Goal: Obtain resource: Obtain resource

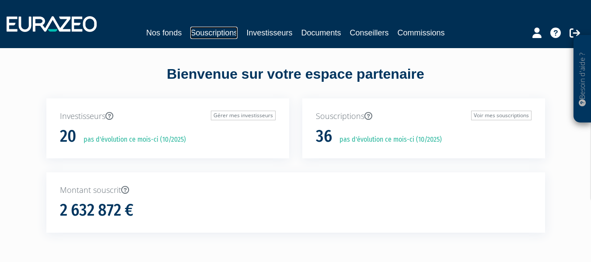
click at [218, 32] on link "Souscriptions" at bounding box center [213, 33] width 47 height 12
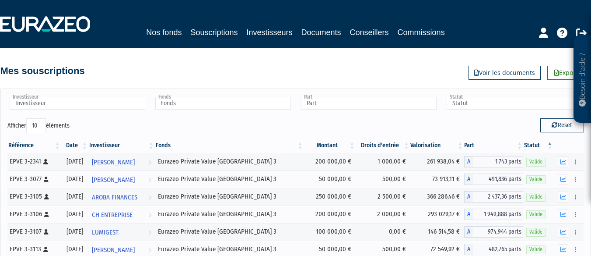
click at [591, 255] on html "Besoin d'aide ? × J'ai besoin d'aide Si vous avez une question à propos du fonc…" at bounding box center [295, 218] width 591 height 436
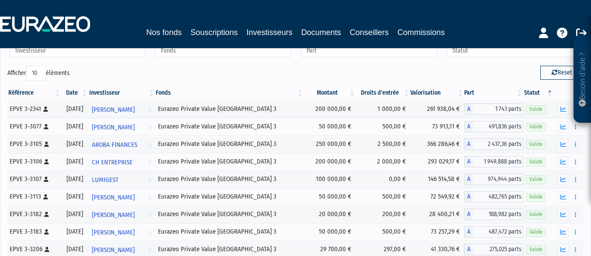
scroll to position [70, 0]
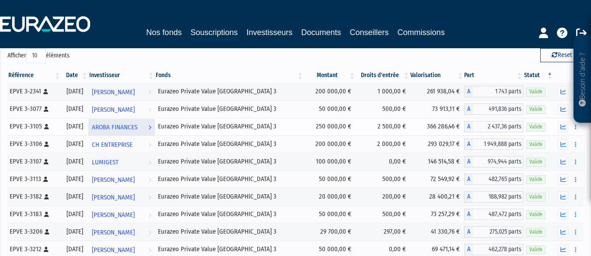
click at [137, 126] on span "AROBA FINANCES" at bounding box center [115, 127] width 46 height 16
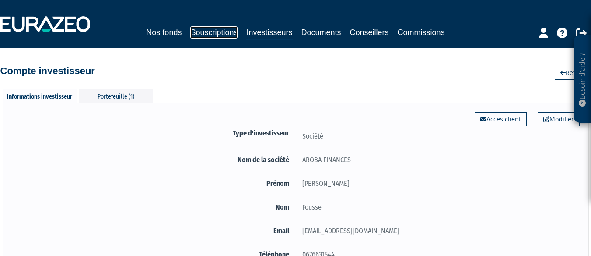
click at [219, 33] on link "Souscriptions" at bounding box center [213, 32] width 47 height 12
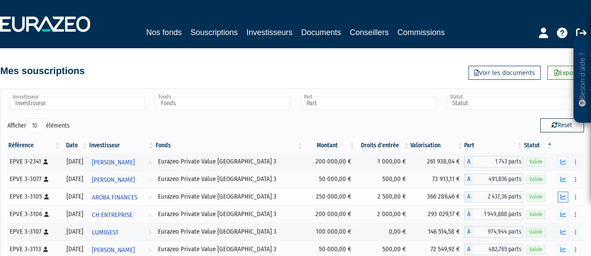
click at [563, 196] on icon "button" at bounding box center [564, 197] width 6 height 6
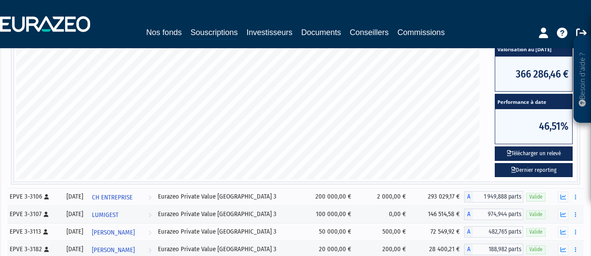
scroll to position [292, 0]
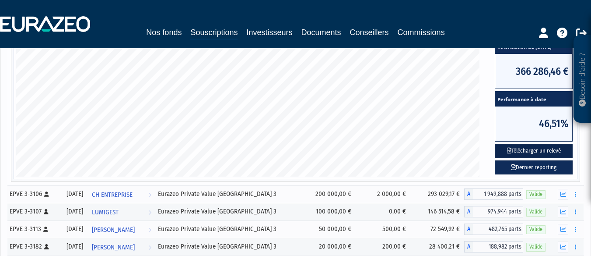
click at [539, 150] on button "Télécharger un relevé" at bounding box center [534, 151] width 78 height 14
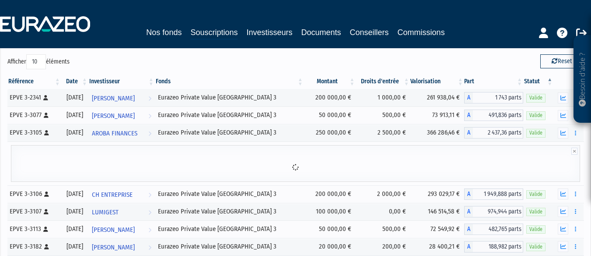
scroll to position [120, 0]
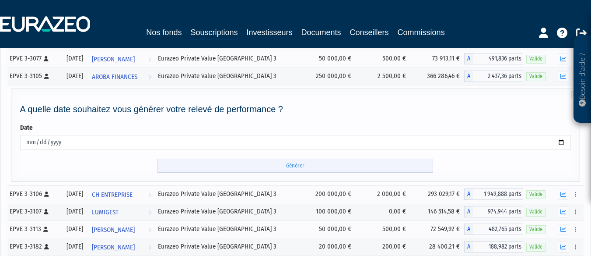
click at [292, 165] on input "Générer" at bounding box center [296, 165] width 276 height 14
click at [365, 122] on div "A quelle date souhaitez vous générer votre relevé de performance ? Date [DATE] …" at bounding box center [296, 138] width 565 height 68
click at [566, 211] on icon "button" at bounding box center [564, 212] width 6 height 6
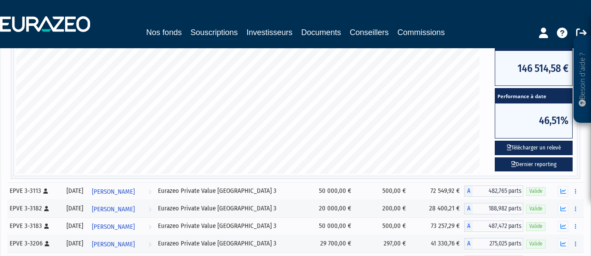
scroll to position [330, 0]
click at [524, 147] on button "Télécharger un relevé" at bounding box center [534, 147] width 78 height 14
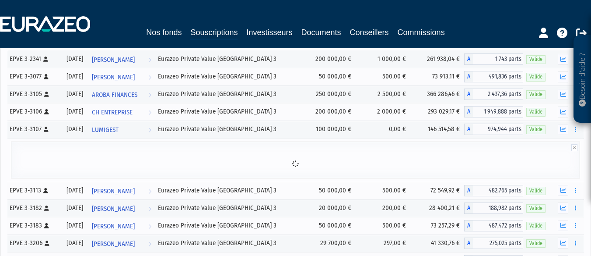
scroll to position [159, 0]
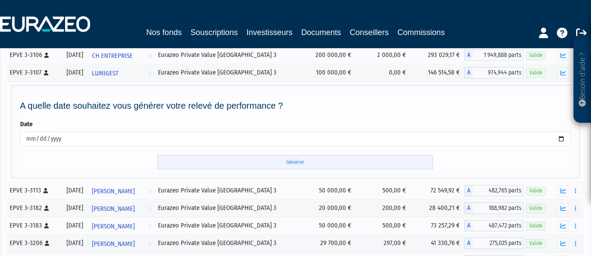
click at [295, 158] on input "Générer" at bounding box center [296, 162] width 276 height 14
click at [564, 190] on icon "button" at bounding box center [564, 191] width 6 height 6
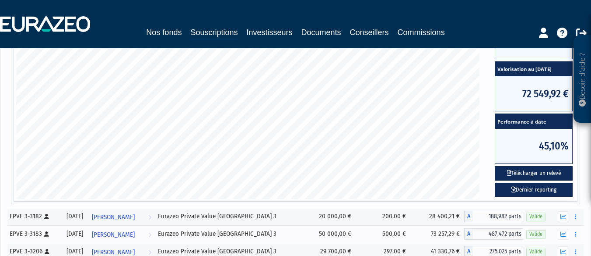
scroll to position [351, 0]
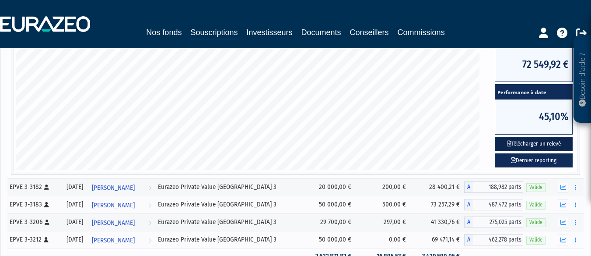
click at [521, 145] on button "Télécharger un relevé" at bounding box center [534, 144] width 78 height 14
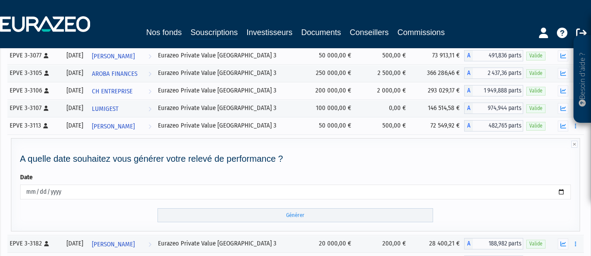
scroll to position [180, 0]
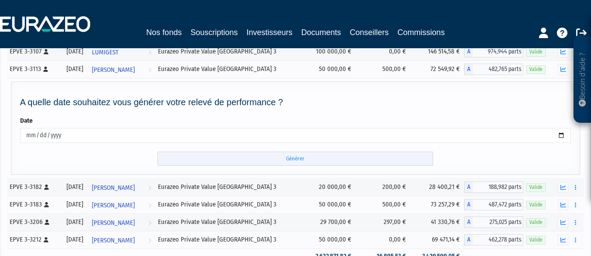
click at [298, 159] on input "Générer" at bounding box center [296, 158] width 276 height 14
click at [303, 172] on div "A quelle date souhaitez vous générer votre relevé de performance ? Date [DATE] …" at bounding box center [296, 127] width 570 height 93
click at [563, 204] on icon "button" at bounding box center [564, 205] width 6 height 6
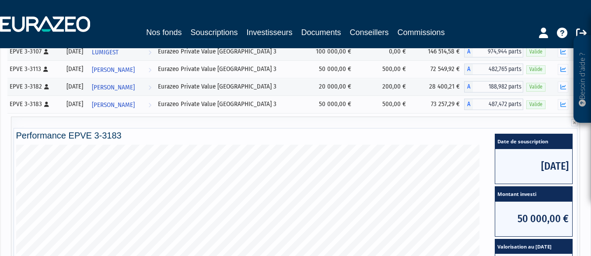
scroll to position [404, 0]
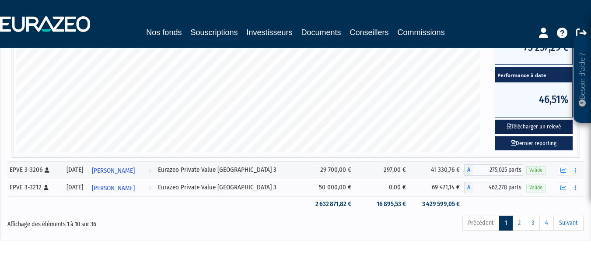
click at [537, 124] on button "Télécharger un relevé" at bounding box center [534, 126] width 78 height 14
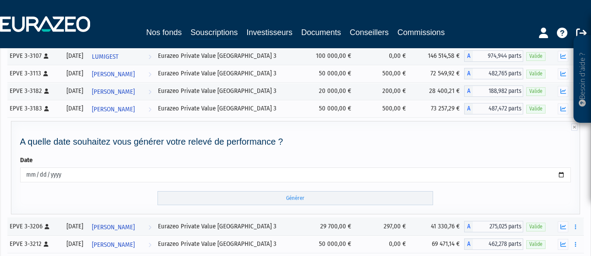
scroll to position [232, 0]
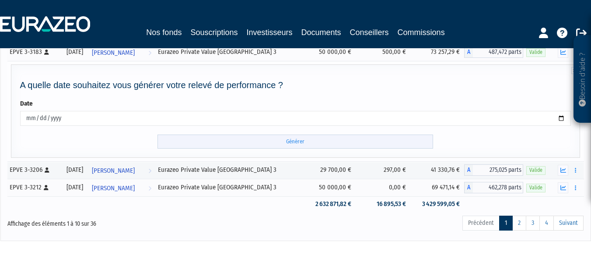
click at [308, 142] on input "Générer" at bounding box center [296, 141] width 276 height 14
click at [280, 206] on td at bounding box center [229, 203] width 149 height 15
click at [565, 186] on icon "button" at bounding box center [564, 188] width 6 height 6
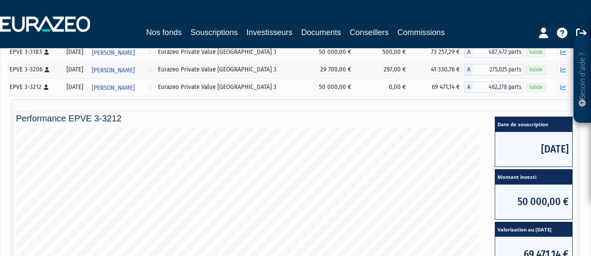
scroll to position [453, 0]
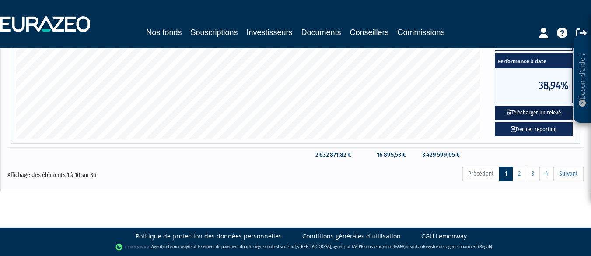
click at [523, 111] on button "Télécharger un relevé" at bounding box center [534, 112] width 78 height 14
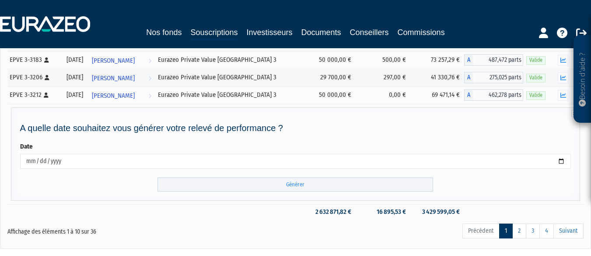
scroll to position [281, 0]
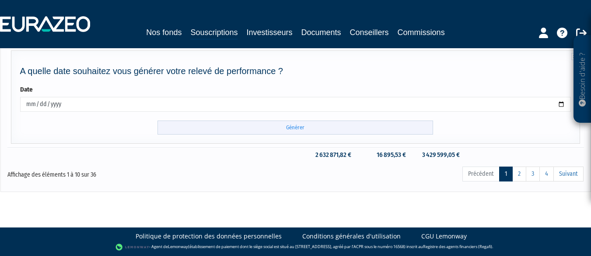
click at [297, 126] on input "Générer" at bounding box center [296, 127] width 276 height 14
click at [518, 175] on link "2" at bounding box center [520, 173] width 14 height 15
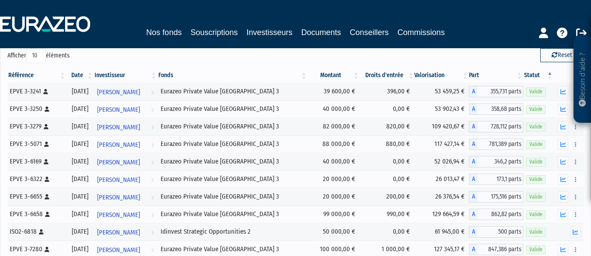
scroll to position [88, 0]
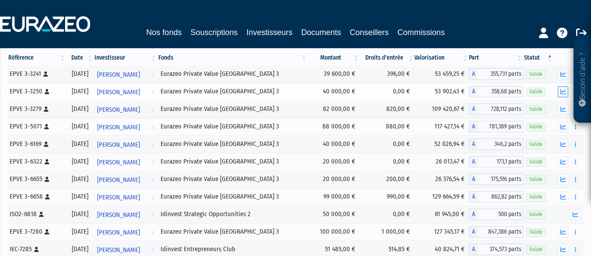
click at [563, 91] on icon "button" at bounding box center [564, 92] width 6 height 6
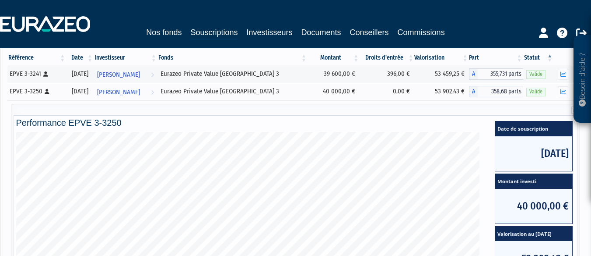
scroll to position [311, 0]
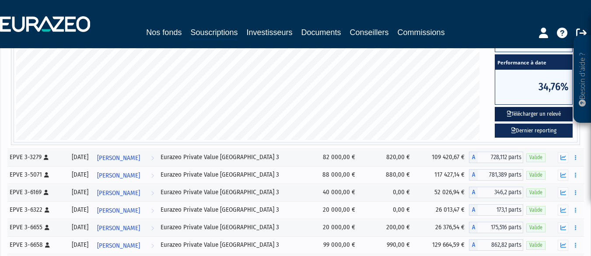
click at [533, 112] on button "Télécharger un relevé" at bounding box center [534, 114] width 78 height 14
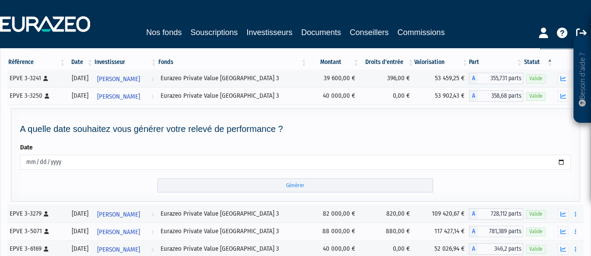
scroll to position [140, 0]
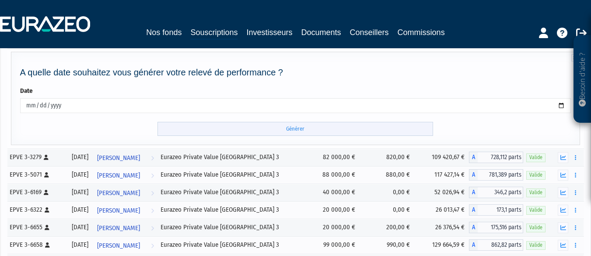
click at [292, 126] on input "Générer" at bounding box center [296, 129] width 276 height 14
click at [295, 128] on input "Générer" at bounding box center [296, 129] width 276 height 14
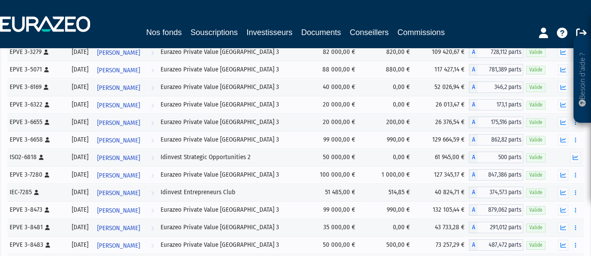
scroll to position [274, 0]
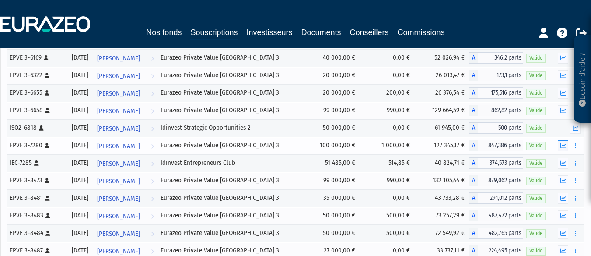
click at [565, 148] on icon "button" at bounding box center [564, 146] width 6 height 6
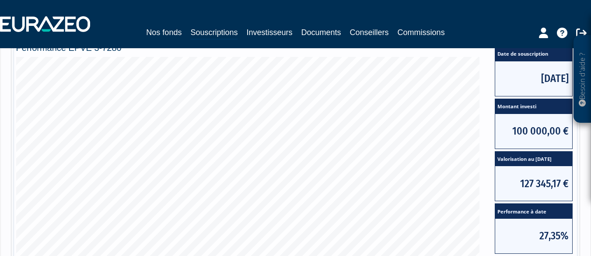
scroll to position [372, 0]
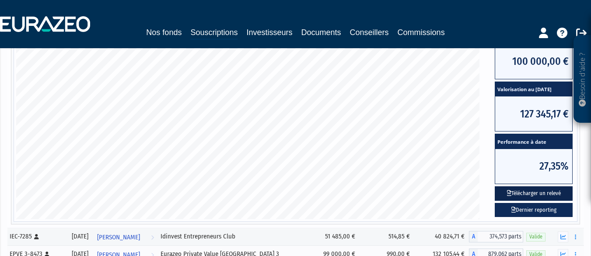
click at [545, 193] on button "Télécharger un relevé" at bounding box center [534, 193] width 78 height 14
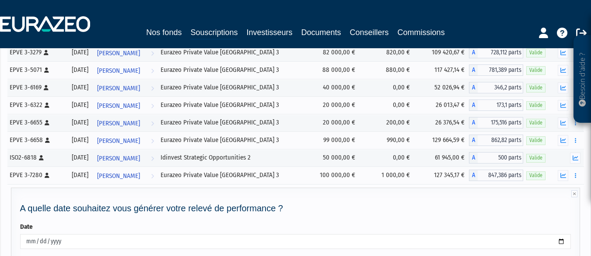
scroll to position [200, 0]
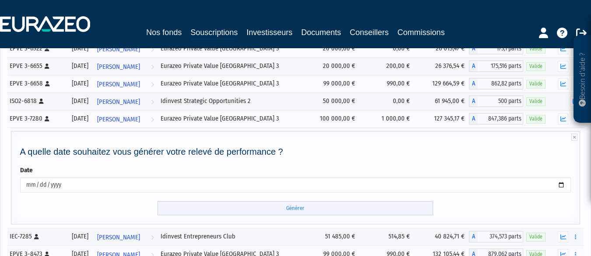
click at [295, 209] on input "Générer" at bounding box center [296, 208] width 276 height 14
click at [296, 209] on input "Générer" at bounding box center [296, 208] width 276 height 14
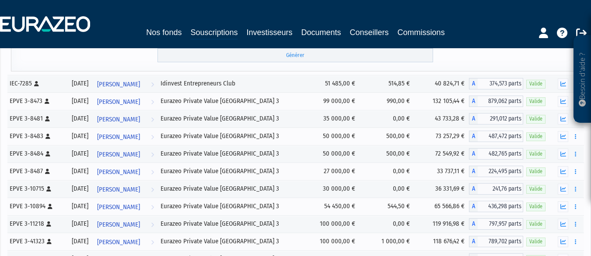
scroll to position [358, 0]
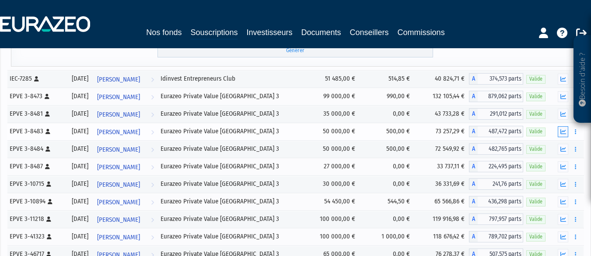
click at [564, 133] on icon "button" at bounding box center [564, 132] width 6 height 6
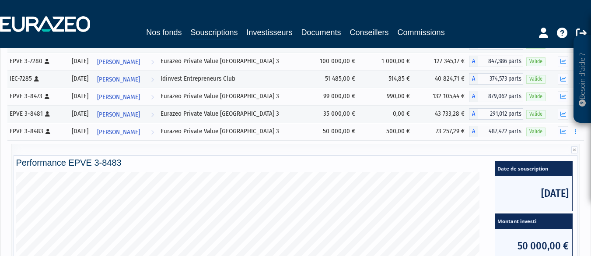
scroll to position [481, 0]
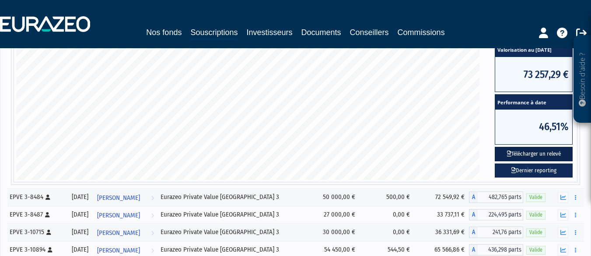
click at [528, 150] on button "Télécharger un relevé" at bounding box center [534, 154] width 78 height 14
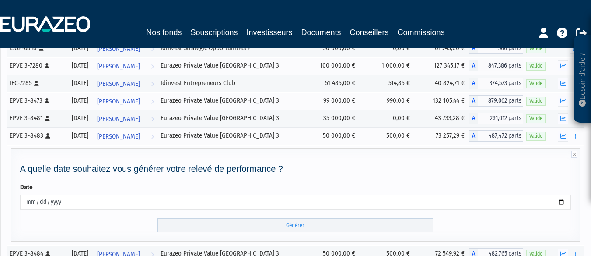
scroll to position [310, 0]
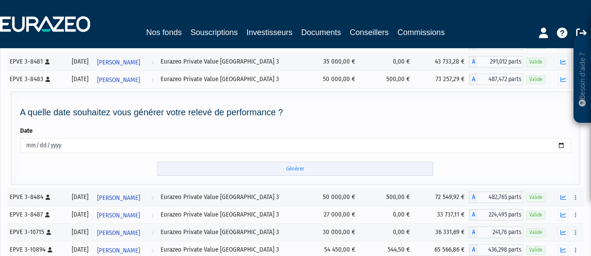
click at [292, 168] on input "Générer" at bounding box center [296, 169] width 276 height 14
click at [295, 169] on input "Générer" at bounding box center [296, 169] width 276 height 14
click at [564, 196] on icon "button" at bounding box center [564, 197] width 6 height 6
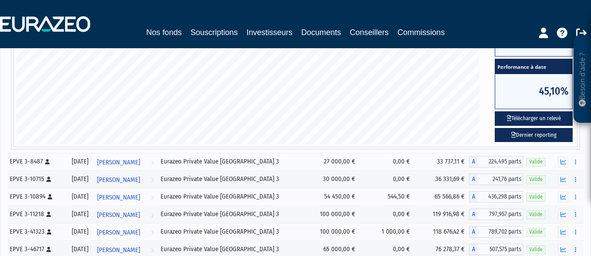
scroll to position [537, 0]
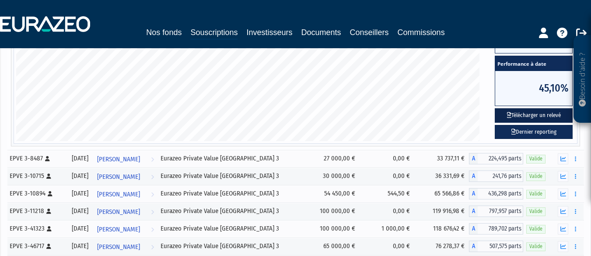
click at [519, 117] on button "Télécharger un relevé" at bounding box center [534, 115] width 78 height 14
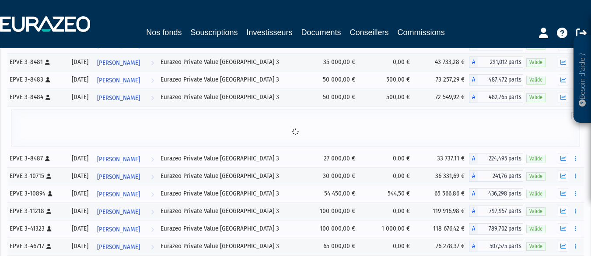
scroll to position [366, 0]
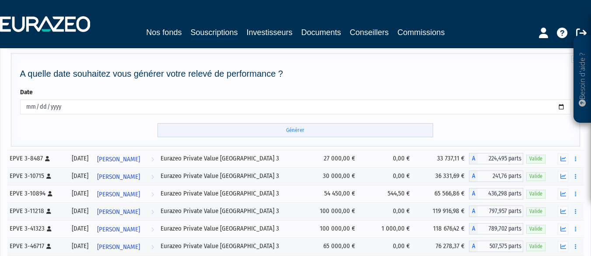
click at [293, 131] on input "Générer" at bounding box center [296, 130] width 276 height 14
click at [348, 90] on div "Date [DATE]" at bounding box center [296, 101] width 552 height 26
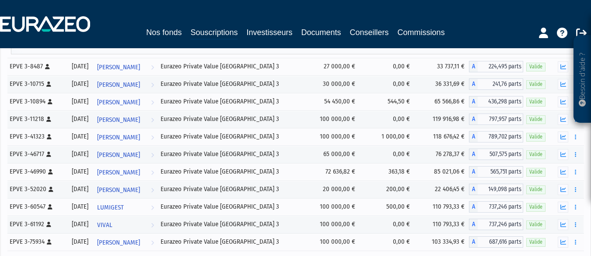
scroll to position [465, 0]
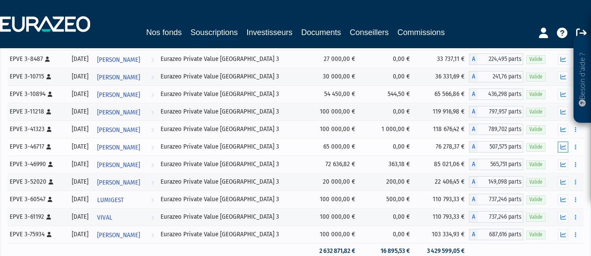
click at [562, 148] on icon "button" at bounding box center [564, 147] width 6 height 6
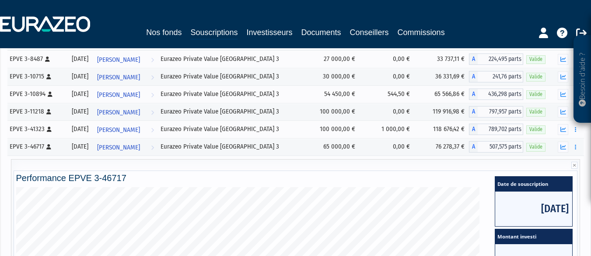
scroll to position [589, 0]
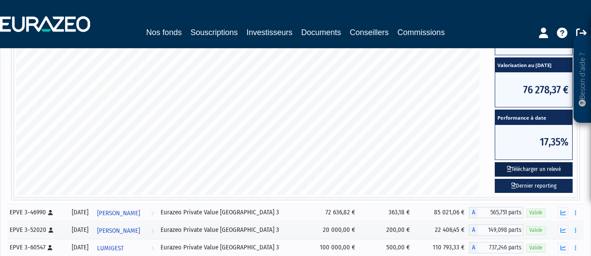
click at [533, 169] on button "Télécharger un relevé" at bounding box center [534, 169] width 78 height 14
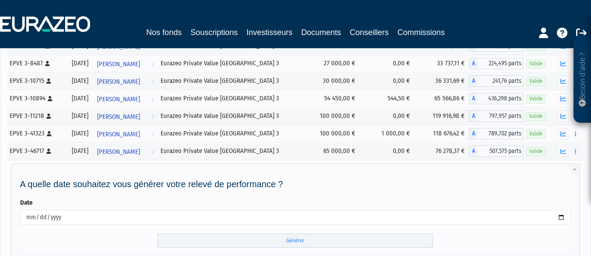
scroll to position [417, 0]
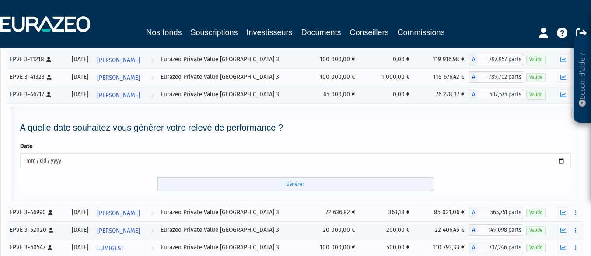
click at [300, 186] on input "Générer" at bounding box center [296, 184] width 276 height 14
click at [296, 185] on input "Générer" at bounding box center [296, 184] width 276 height 14
click at [355, 169] on form "Date [DATE] Générer" at bounding box center [296, 165] width 552 height 49
click at [562, 213] on icon "button" at bounding box center [564, 213] width 6 height 6
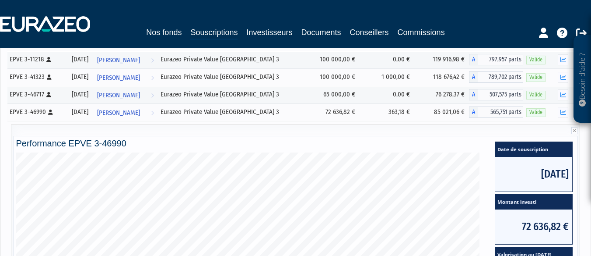
scroll to position [641, 0]
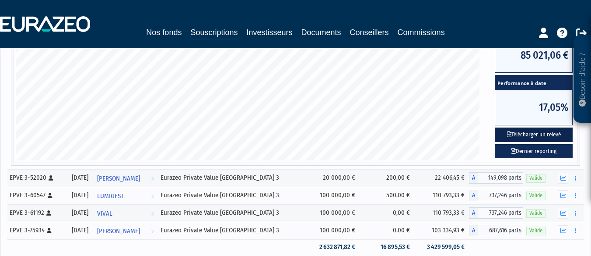
click at [547, 134] on button "Télécharger un relevé" at bounding box center [534, 134] width 78 height 14
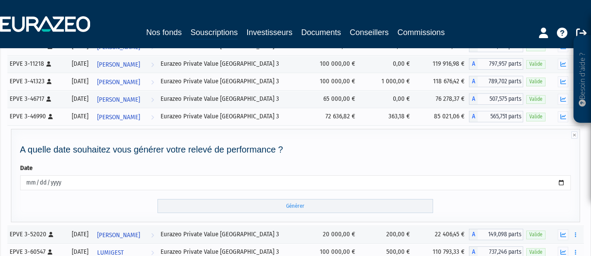
scroll to position [469, 0]
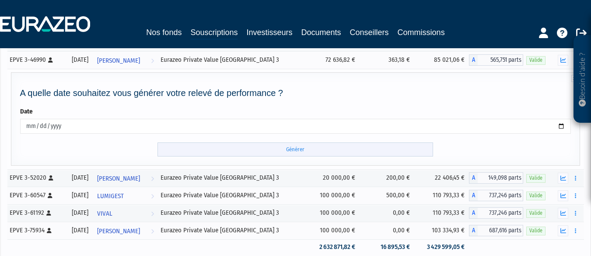
click at [295, 149] on input "Générer" at bounding box center [296, 149] width 276 height 14
click at [564, 197] on icon "button" at bounding box center [564, 196] width 6 height 6
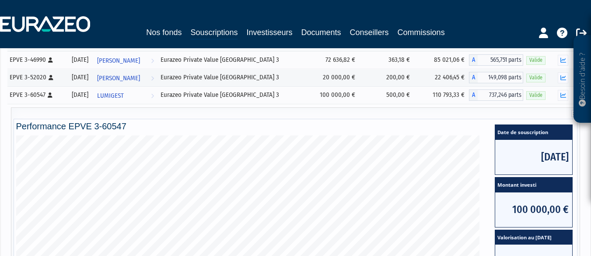
scroll to position [693, 0]
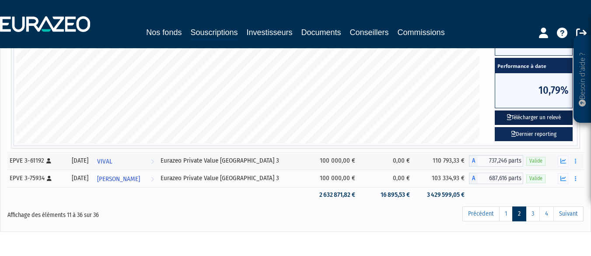
click at [529, 119] on button "Télécharger un relevé" at bounding box center [534, 117] width 78 height 14
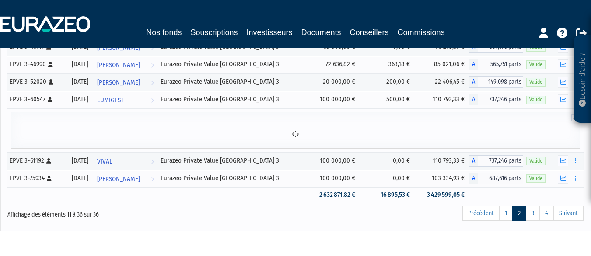
scroll to position [521, 0]
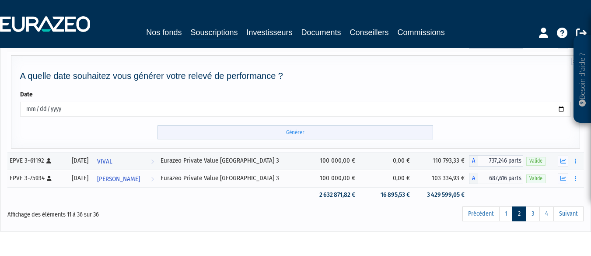
click at [294, 135] on input "Générer" at bounding box center [296, 132] width 276 height 14
click at [563, 161] on icon "button" at bounding box center [564, 161] width 6 height 6
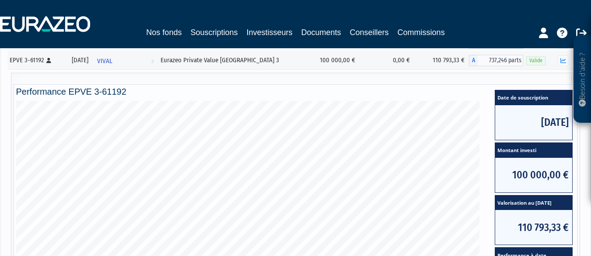
scroll to position [733, 0]
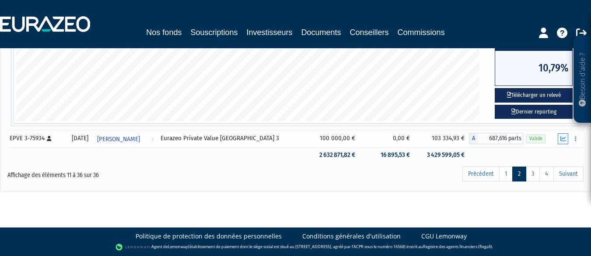
click at [564, 138] on icon "button" at bounding box center [564, 139] width 6 height 6
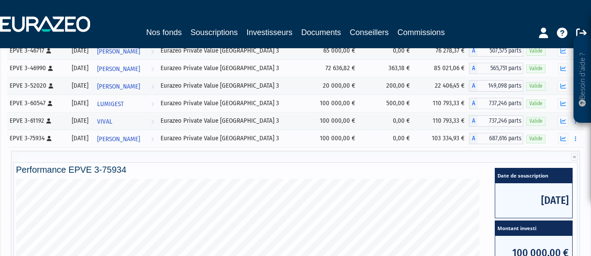
scroll to position [685, 0]
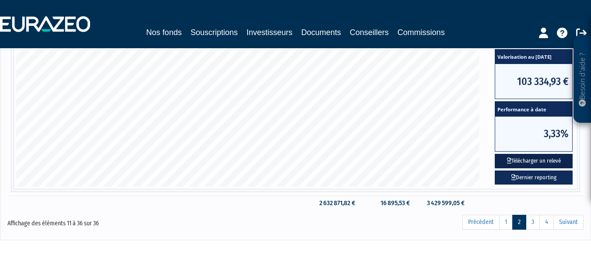
click at [536, 159] on button "Télécharger un relevé" at bounding box center [534, 161] width 78 height 14
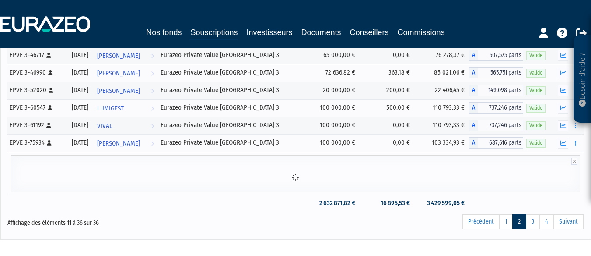
scroll to position [513, 0]
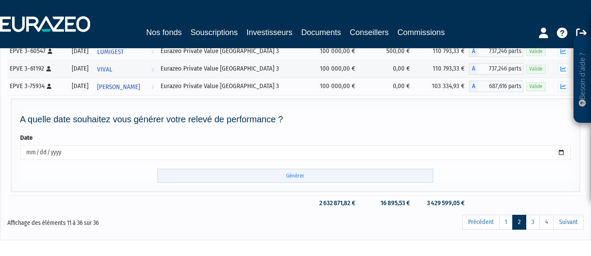
click at [293, 176] on input "Générer" at bounding box center [296, 176] width 276 height 14
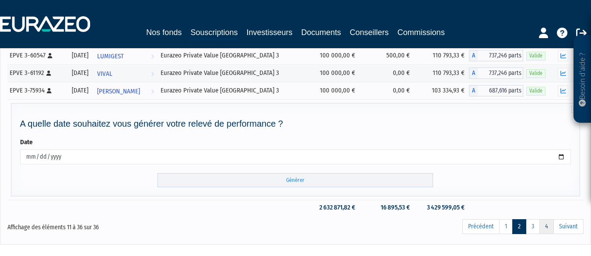
click at [552, 226] on link "4" at bounding box center [547, 226] width 14 height 15
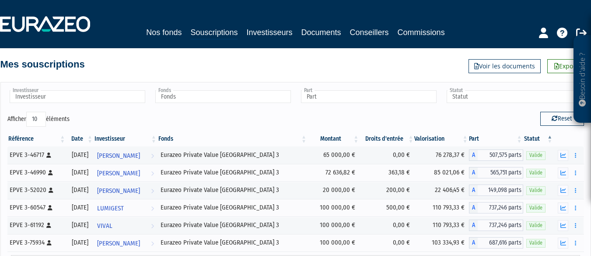
scroll to position [0, 0]
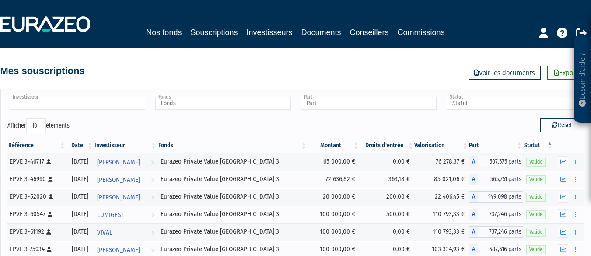
click at [99, 109] on input "text" at bounding box center [78, 103] width 136 height 13
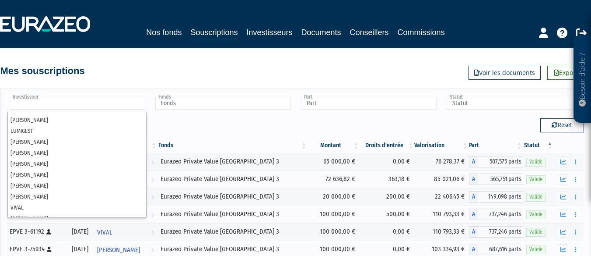
scroll to position [136, 0]
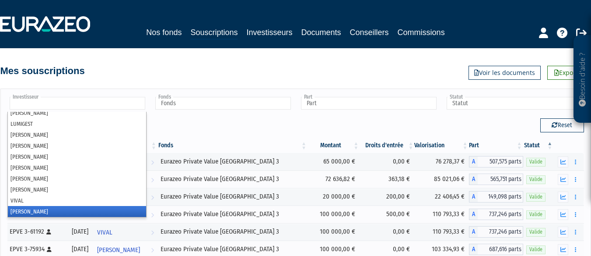
click at [52, 209] on li "[PERSON_NAME]" at bounding box center [77, 211] width 138 height 11
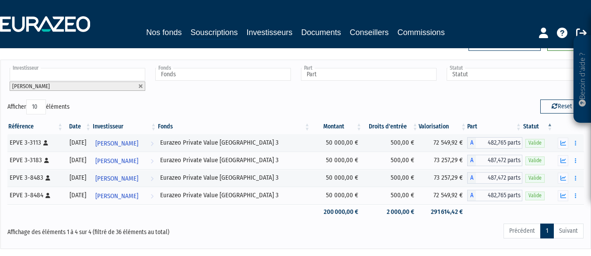
scroll to position [35, 0]
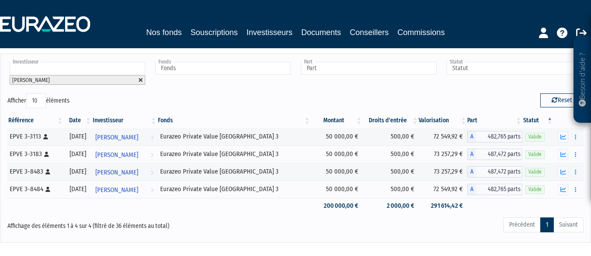
click at [141, 80] on link at bounding box center [140, 79] width 5 height 5
type input "Investisseur"
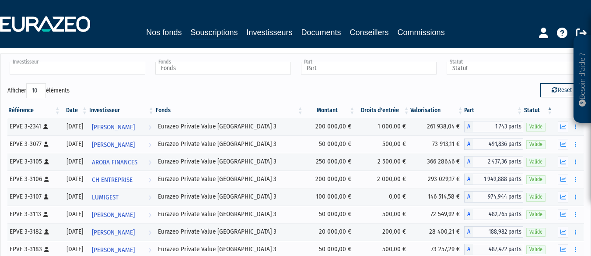
scroll to position [0, 0]
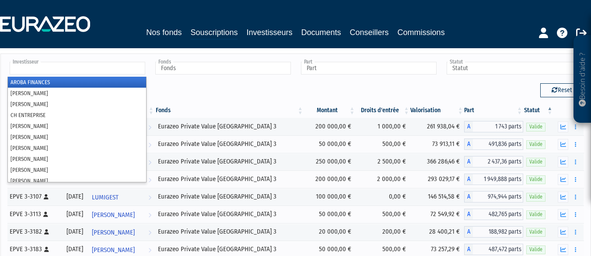
click at [120, 70] on input "text" at bounding box center [78, 68] width 136 height 13
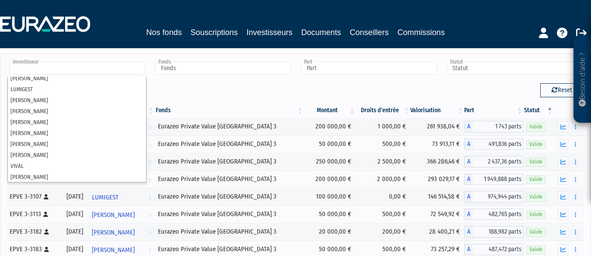
scroll to position [136, 0]
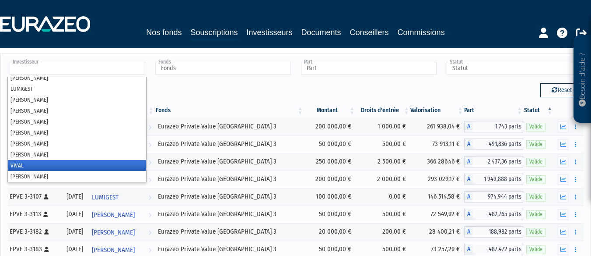
click at [104, 165] on li "VIVAL" at bounding box center [77, 165] width 138 height 11
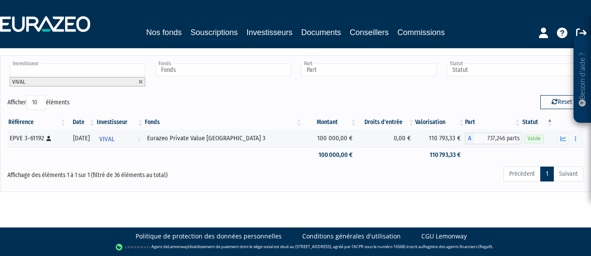
click at [140, 86] on li "VIVAL" at bounding box center [78, 81] width 136 height 9
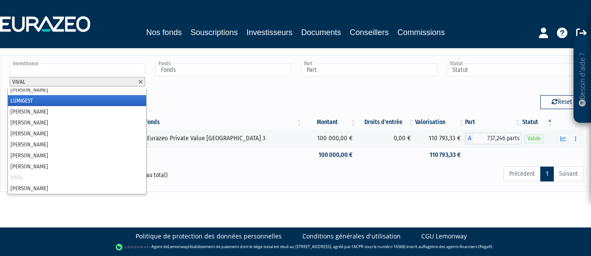
scroll to position [131, 0]
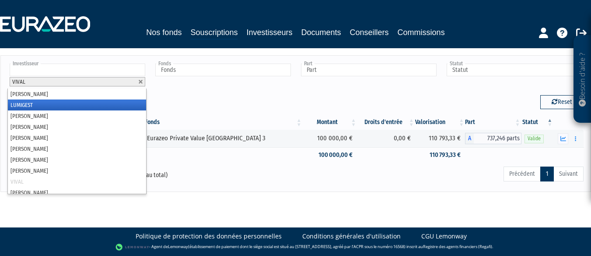
click at [77, 102] on li "LUMIGEST" at bounding box center [77, 104] width 138 height 11
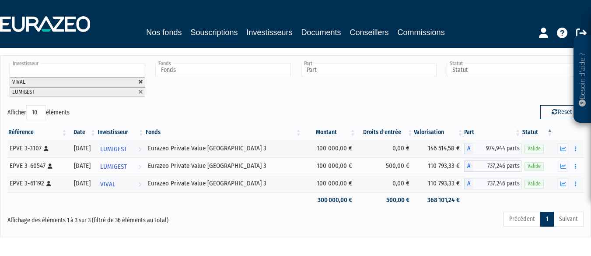
click at [140, 81] on link at bounding box center [140, 81] width 5 height 5
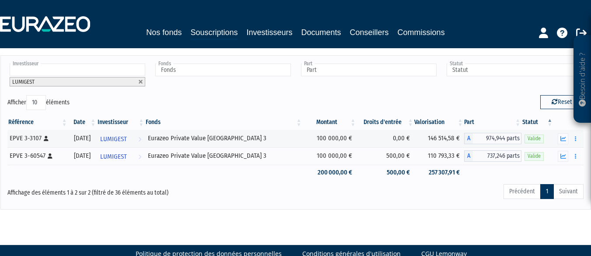
click at [356, 100] on div "Reset" at bounding box center [443, 103] width 295 height 17
click at [142, 82] on link at bounding box center [140, 81] width 5 height 5
type input "Investisseur"
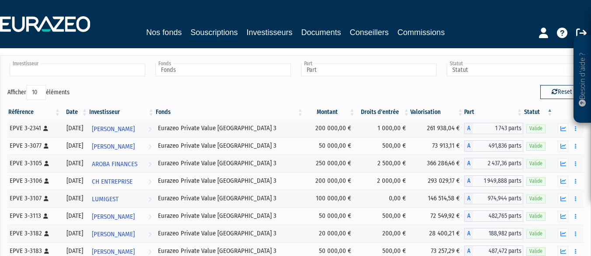
scroll to position [0, 0]
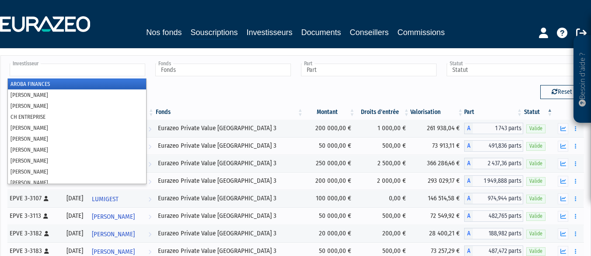
click at [135, 73] on input "text" at bounding box center [78, 69] width 136 height 13
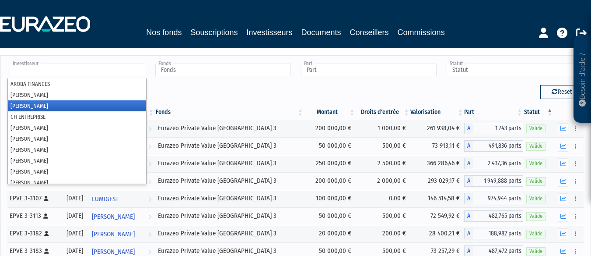
click at [114, 102] on li "[PERSON_NAME]" at bounding box center [77, 105] width 138 height 11
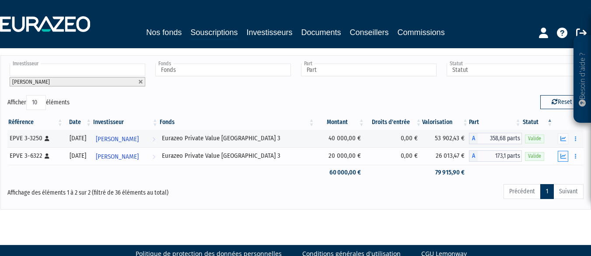
click at [561, 155] on icon "button" at bounding box center [564, 156] width 6 height 6
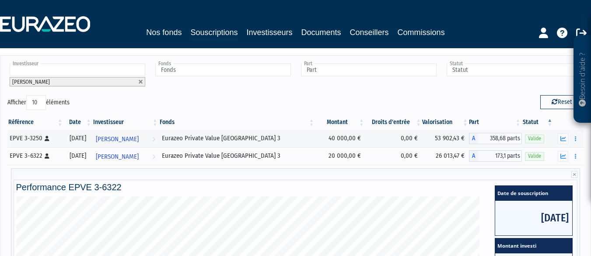
scroll to position [257, 0]
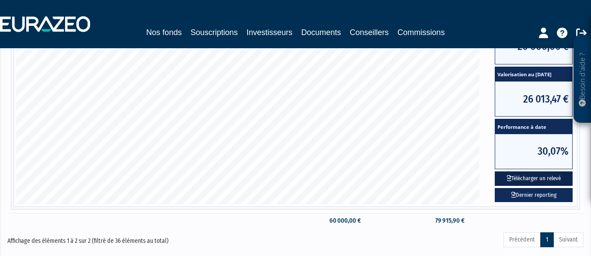
click at [541, 181] on button "Télécharger un relevé" at bounding box center [534, 178] width 78 height 14
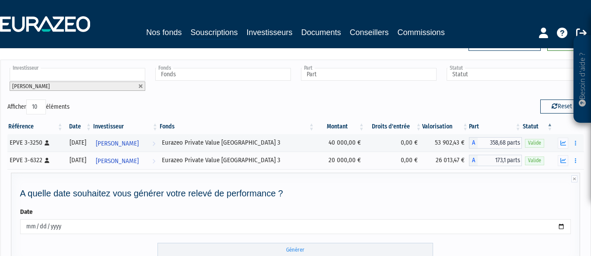
scroll to position [85, 0]
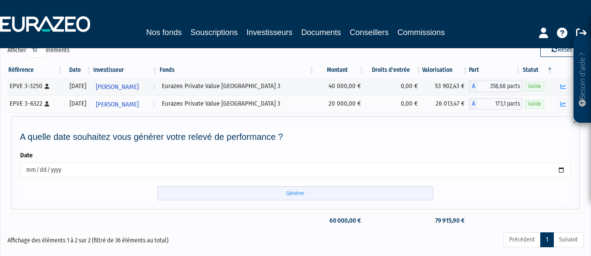
click at [290, 195] on input "Générer" at bounding box center [296, 193] width 276 height 14
click at [292, 194] on input "Générer" at bounding box center [296, 193] width 276 height 14
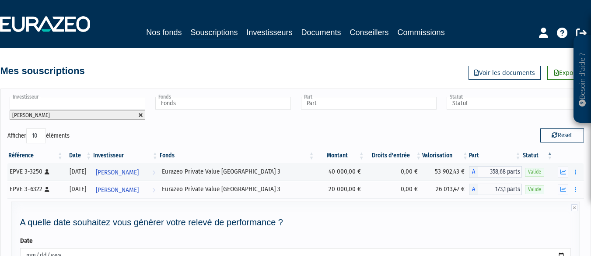
click at [141, 115] on link at bounding box center [140, 114] width 5 height 5
type input "Investisseur"
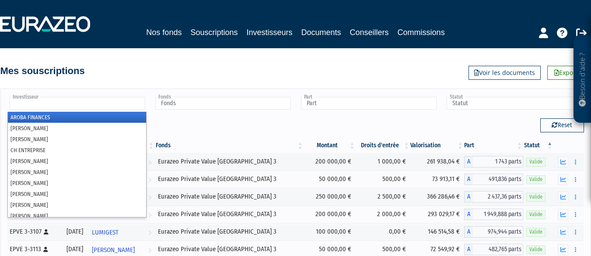
click at [131, 104] on input "text" at bounding box center [78, 103] width 136 height 13
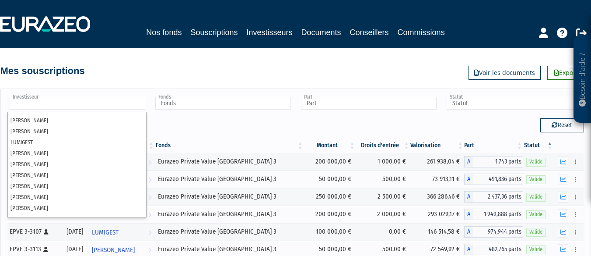
scroll to position [136, 0]
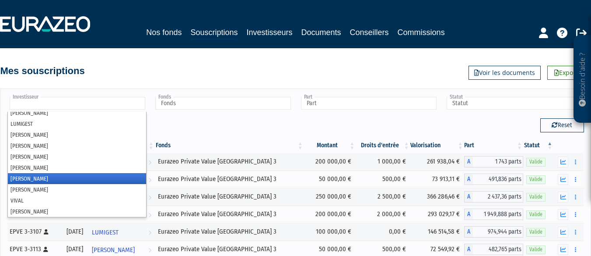
click at [107, 178] on li "[PERSON_NAME]" at bounding box center [77, 178] width 138 height 11
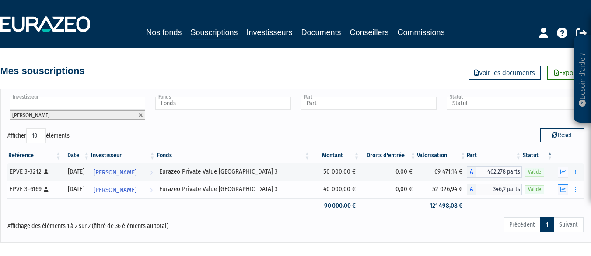
click at [562, 189] on icon "button" at bounding box center [564, 189] width 6 height 6
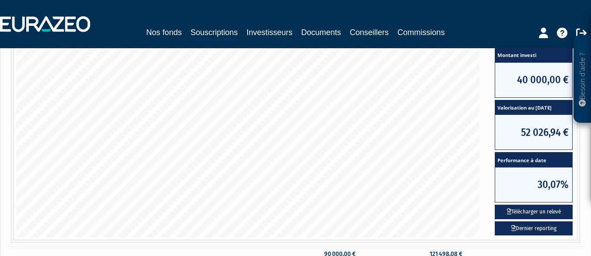
scroll to position [323, 0]
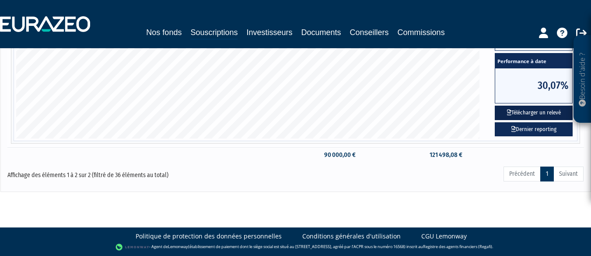
click at [532, 115] on button "Télécharger un relevé" at bounding box center [534, 112] width 78 height 14
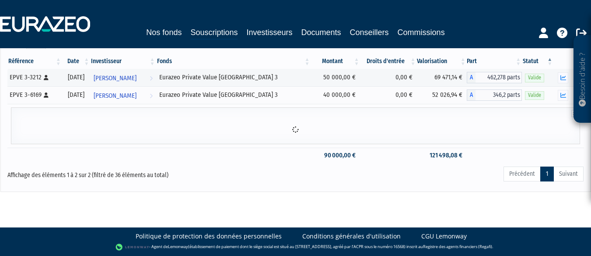
scroll to position [151, 0]
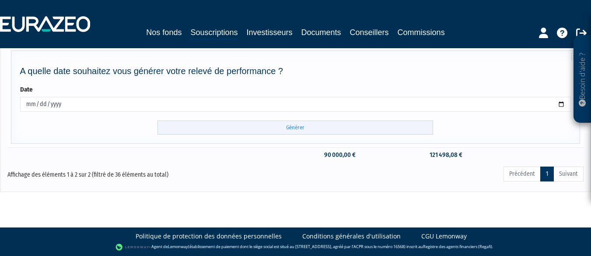
click at [296, 129] on input "Générer" at bounding box center [296, 127] width 276 height 14
